Goal: Information Seeking & Learning: Check status

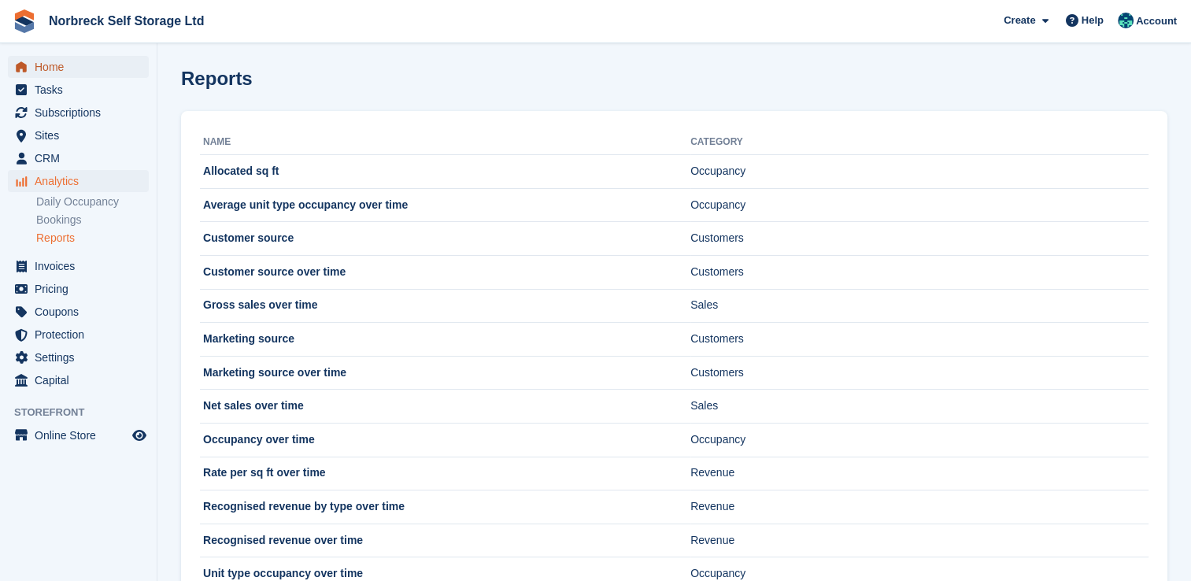
click at [54, 69] on span "Home" at bounding box center [82, 67] width 94 height 22
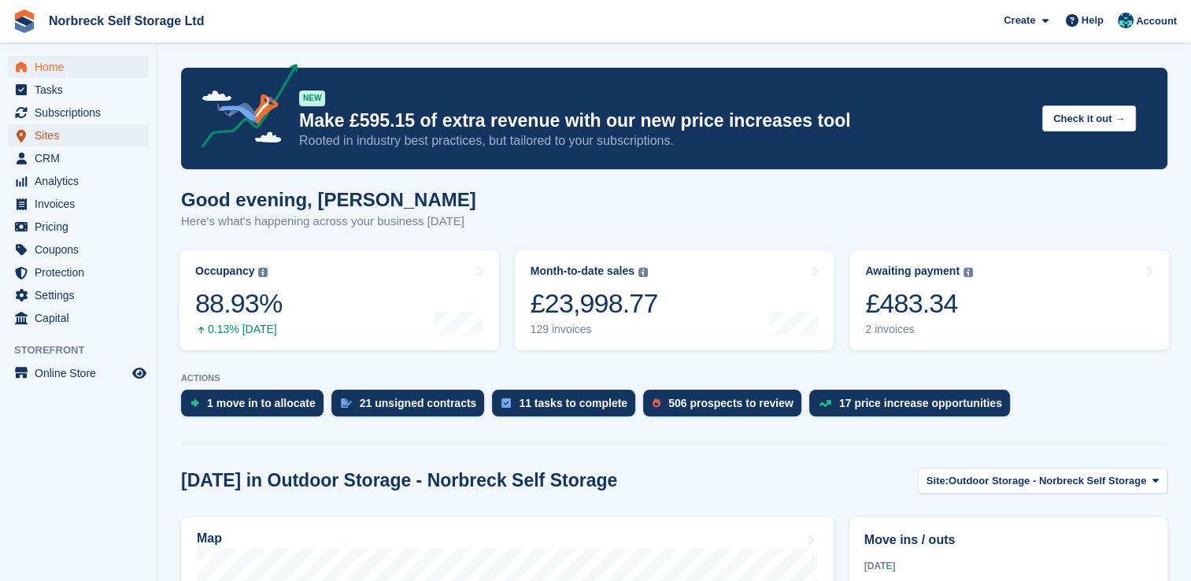
click at [58, 133] on span "Sites" at bounding box center [82, 135] width 94 height 22
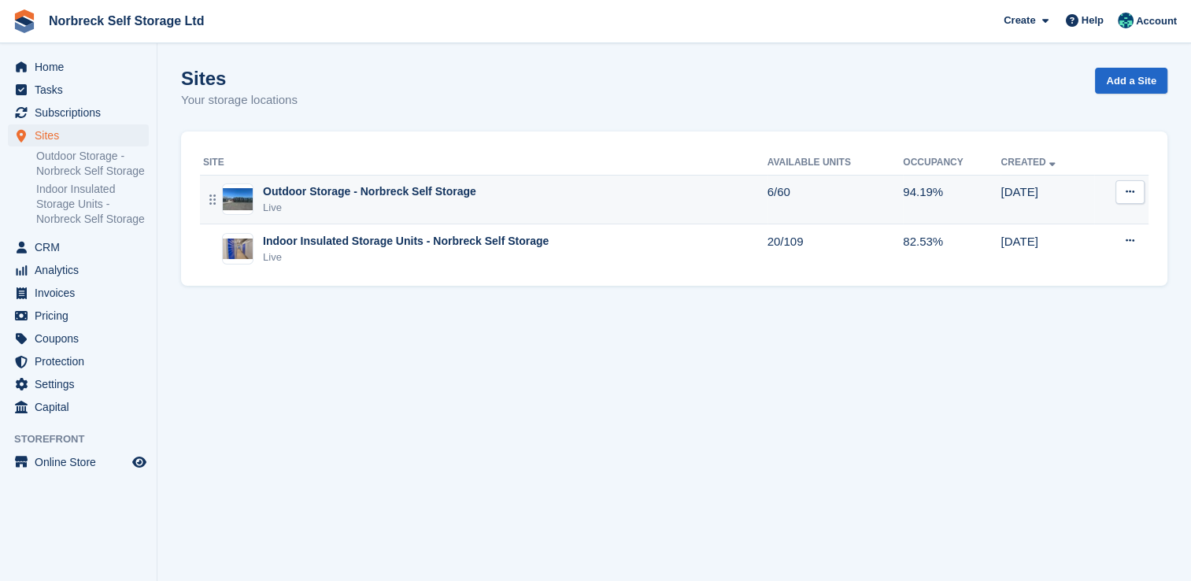
click at [327, 206] on div "Live" at bounding box center [369, 208] width 213 height 16
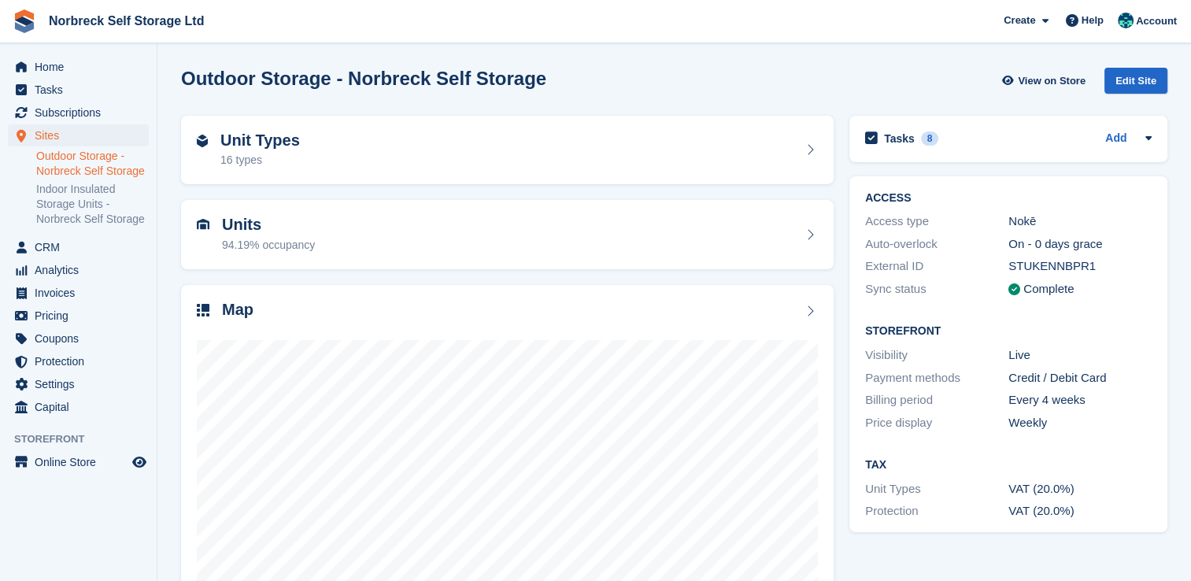
scroll to position [90, 0]
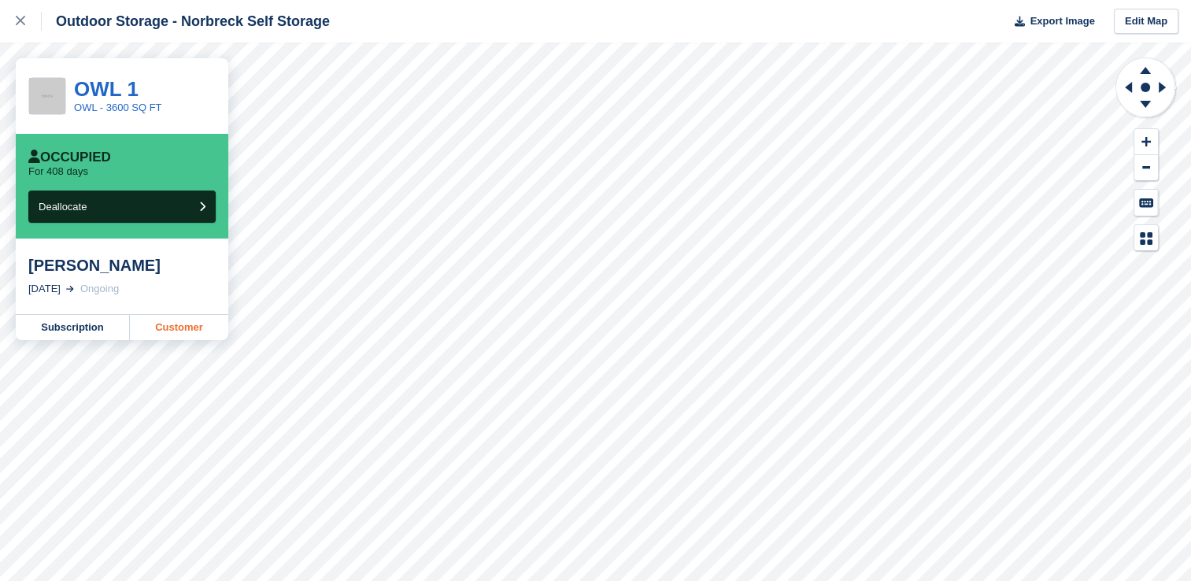
click at [183, 323] on link "Customer" at bounding box center [179, 327] width 98 height 25
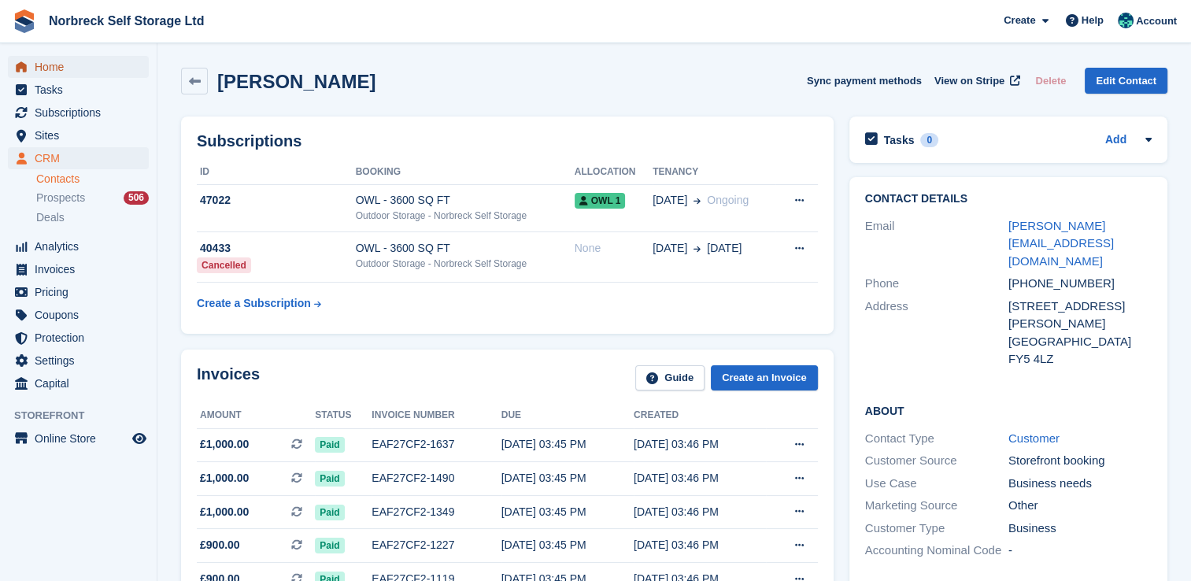
click at [69, 74] on span "Home" at bounding box center [82, 67] width 94 height 22
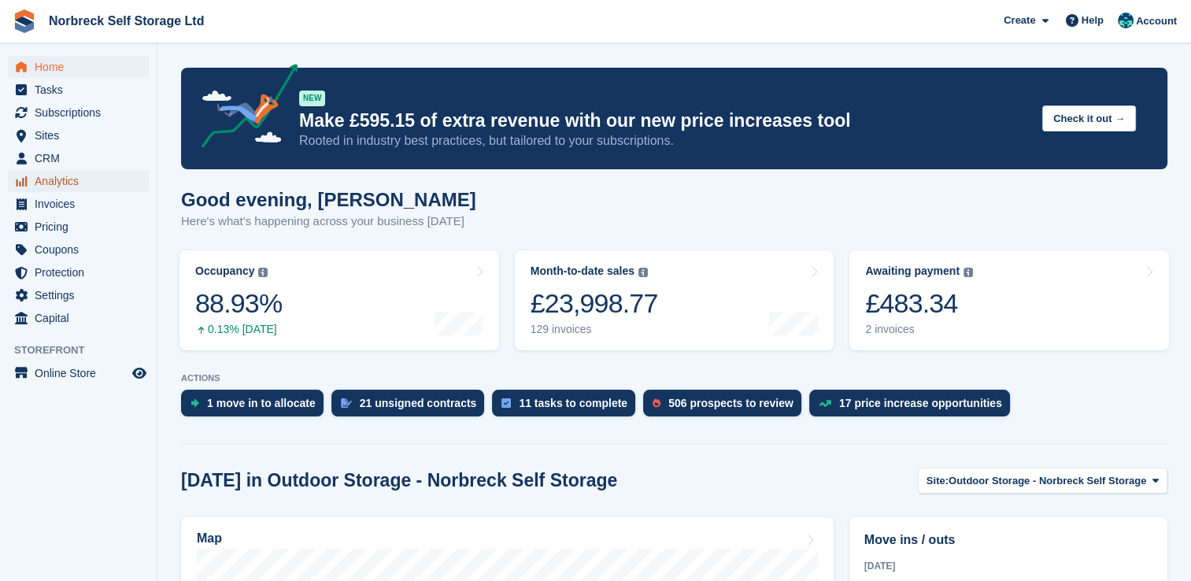
click at [55, 178] on span "Analytics" at bounding box center [82, 181] width 94 height 22
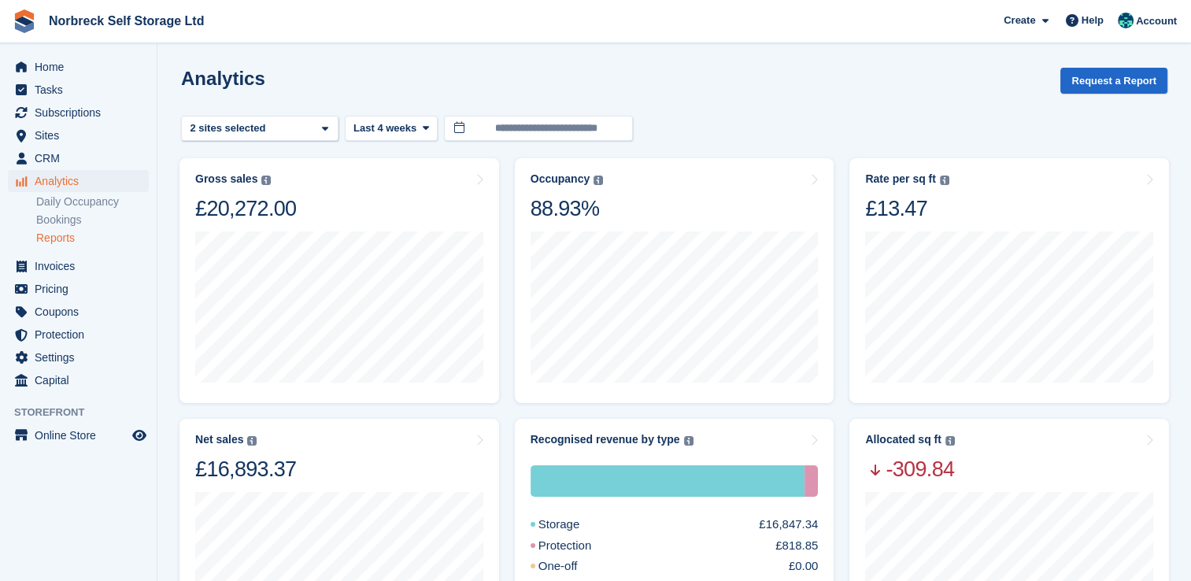
click at [65, 245] on link "Reports" at bounding box center [92, 238] width 113 height 15
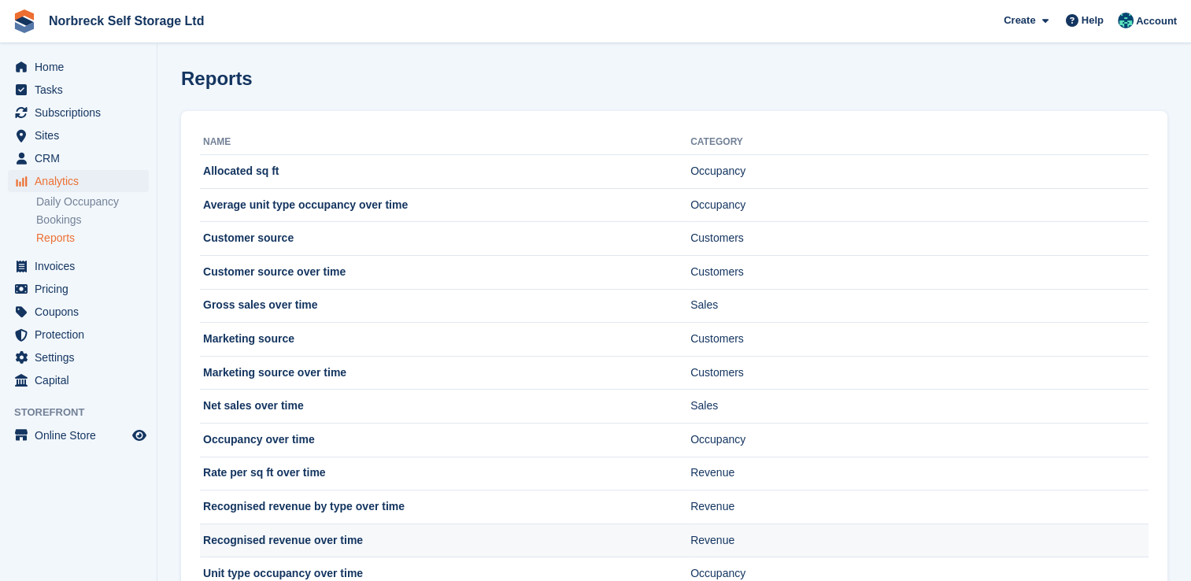
click at [299, 539] on td "Recognised revenue over time" at bounding box center [445, 540] width 490 height 34
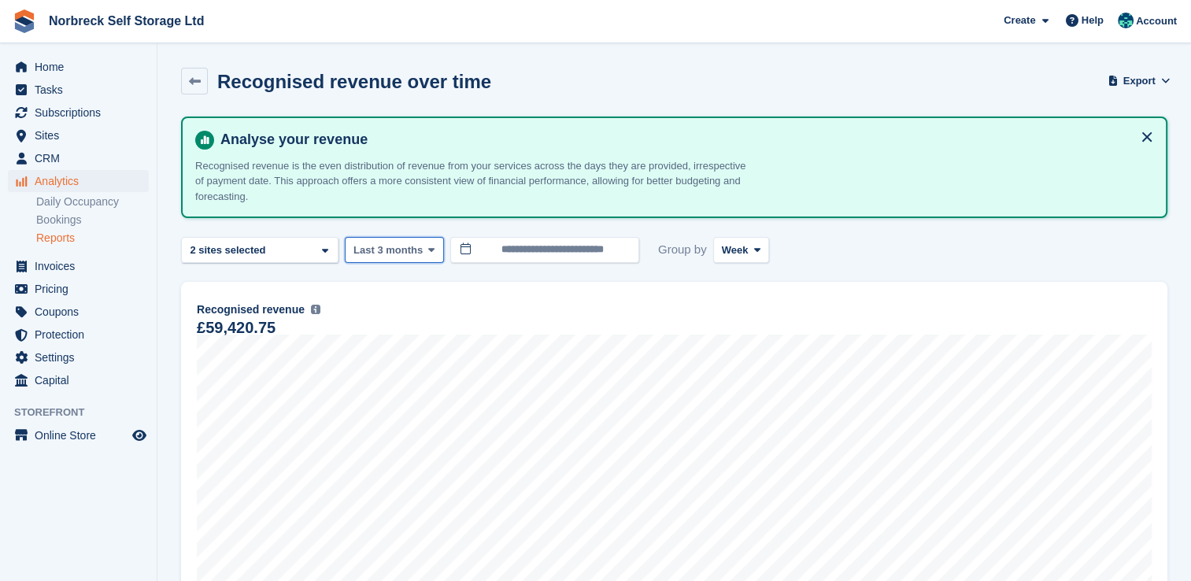
click at [428, 253] on icon at bounding box center [431, 250] width 6 height 10
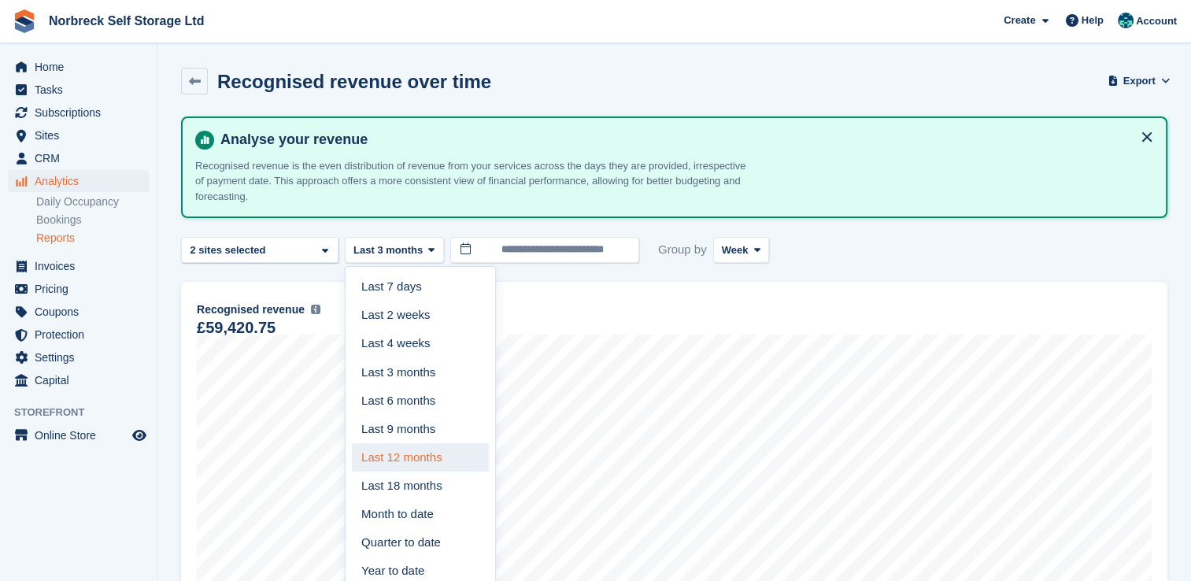
click at [424, 449] on link "Last 12 months" at bounding box center [420, 457] width 137 height 28
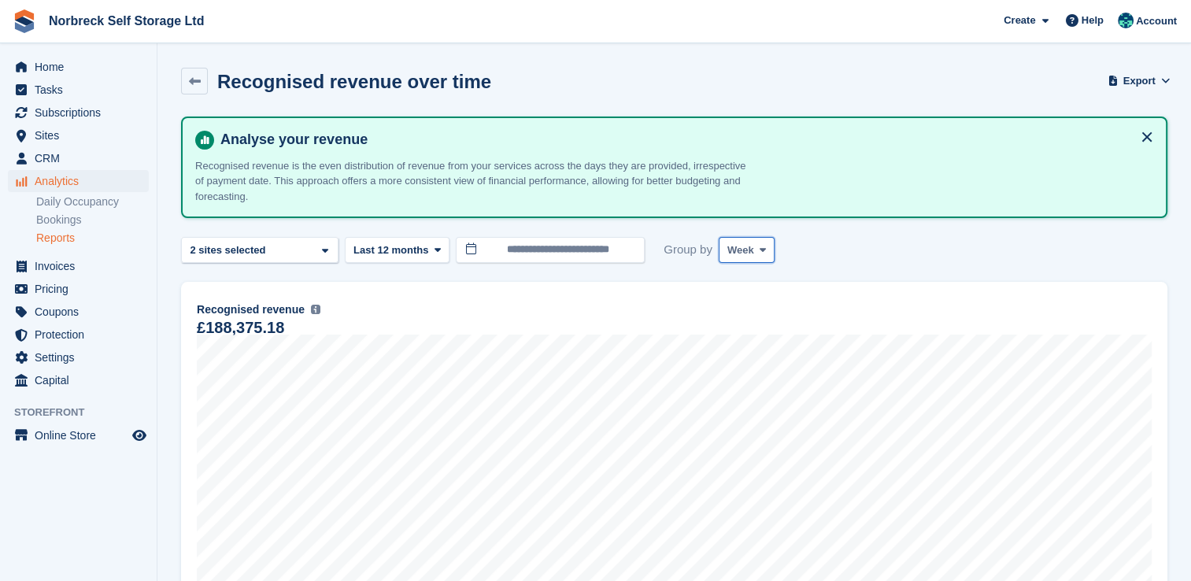
click at [756, 251] on span at bounding box center [762, 249] width 13 height 13
click at [761, 348] on link "Month" at bounding box center [794, 344] width 137 height 28
